Goal: Complete application form

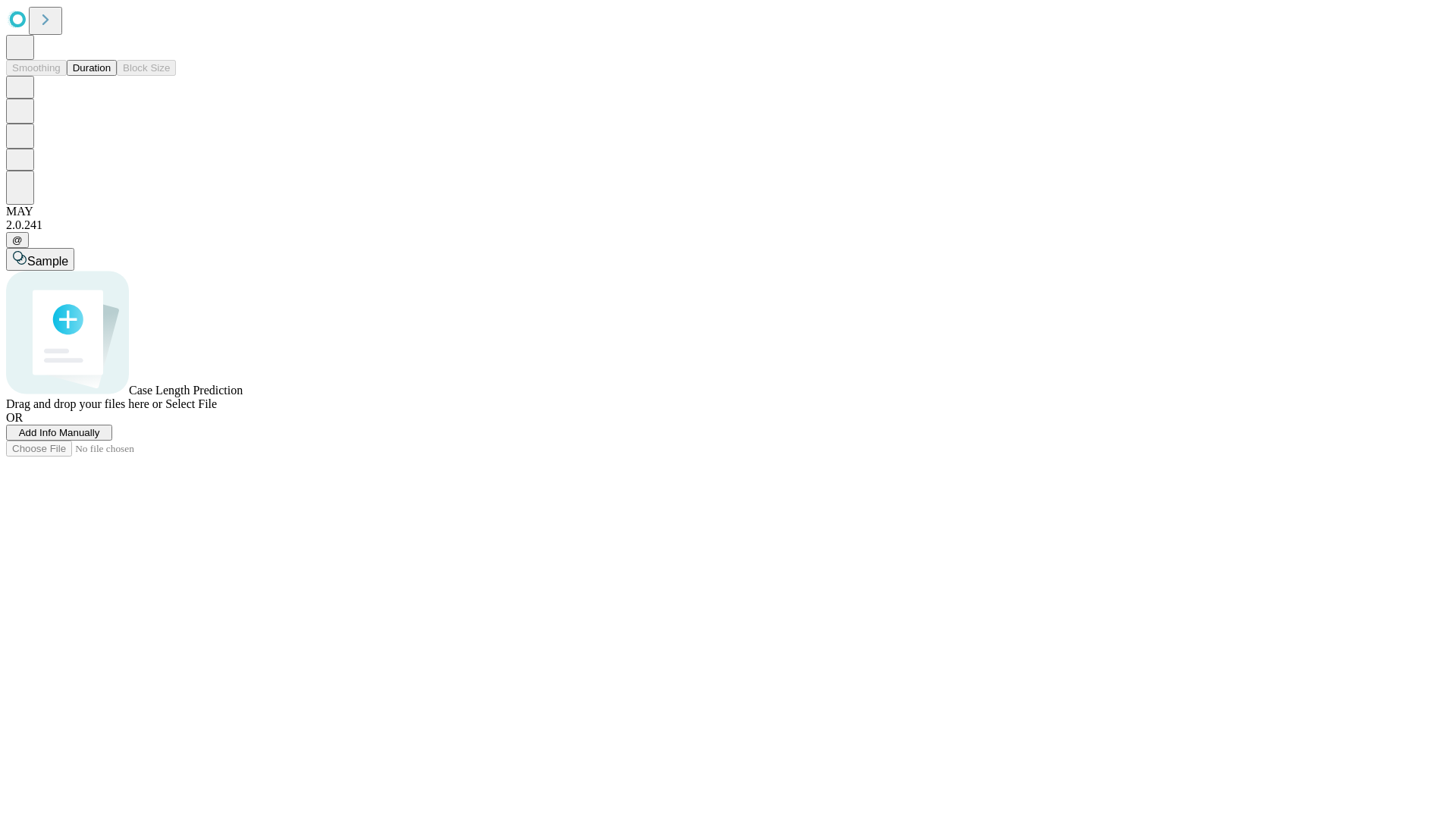
click at [100, 438] on span "Add Info Manually" at bounding box center [59, 432] width 81 height 11
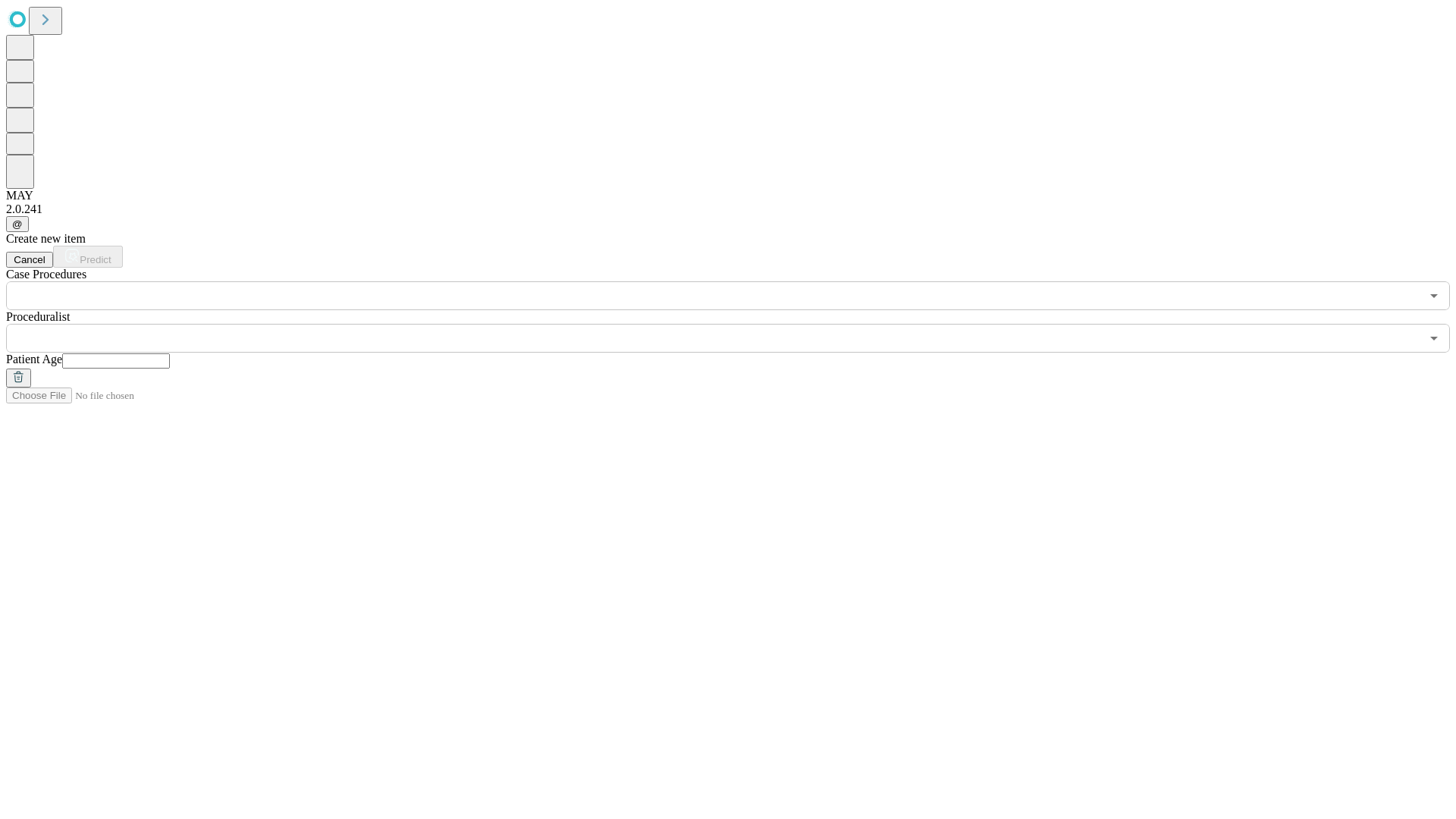
click at [170, 353] on input "text" at bounding box center [116, 361] width 107 height 15
type input "**"
click at [739, 323] on input "text" at bounding box center [713, 337] width 1415 height 28
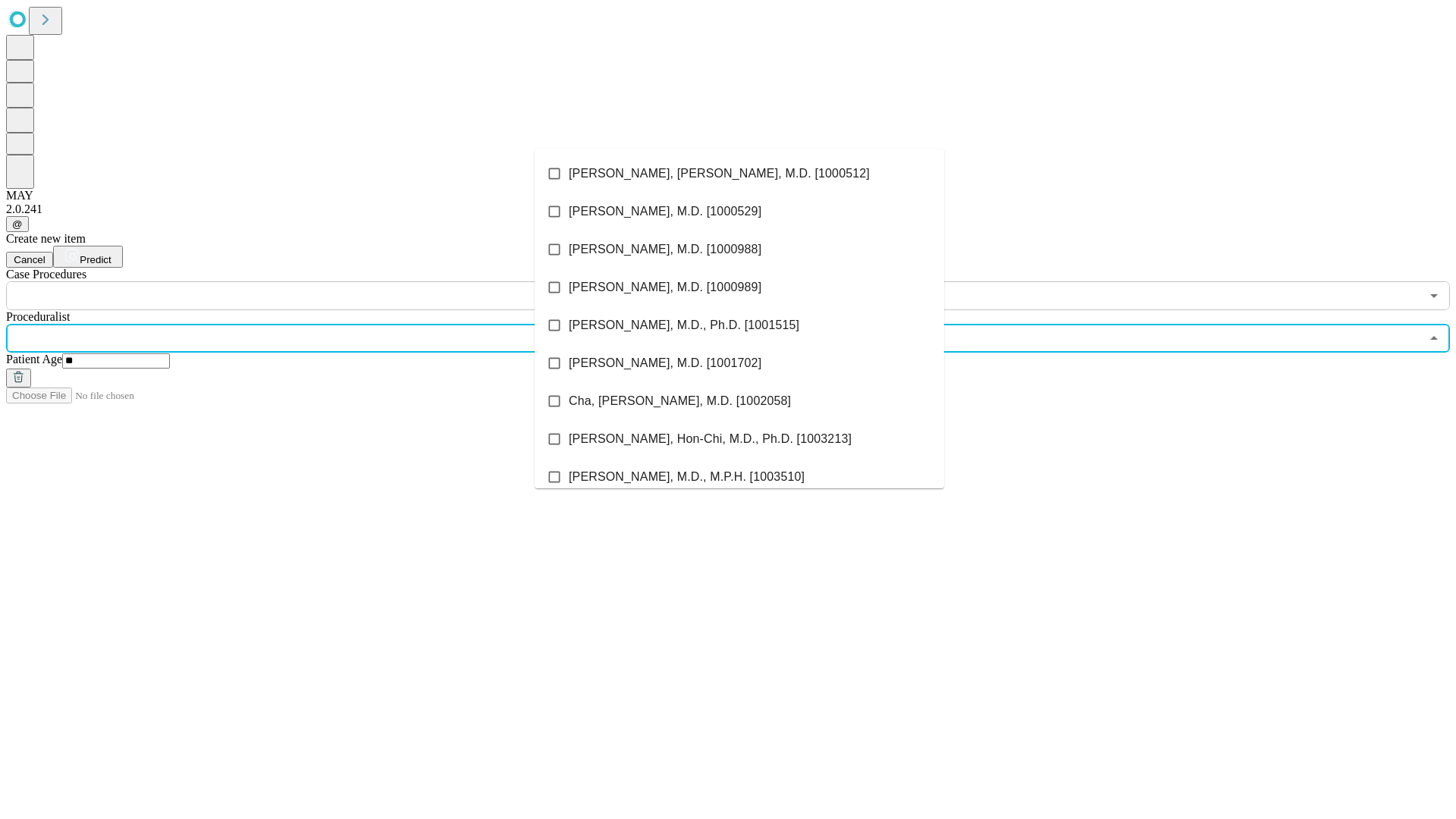
click at [740, 174] on li "[PERSON_NAME], [PERSON_NAME], M.D. [1000512]" at bounding box center [740, 173] width 410 height 38
click at [319, 281] on input "text" at bounding box center [713, 295] width 1415 height 28
